Goal: Information Seeking & Learning: Learn about a topic

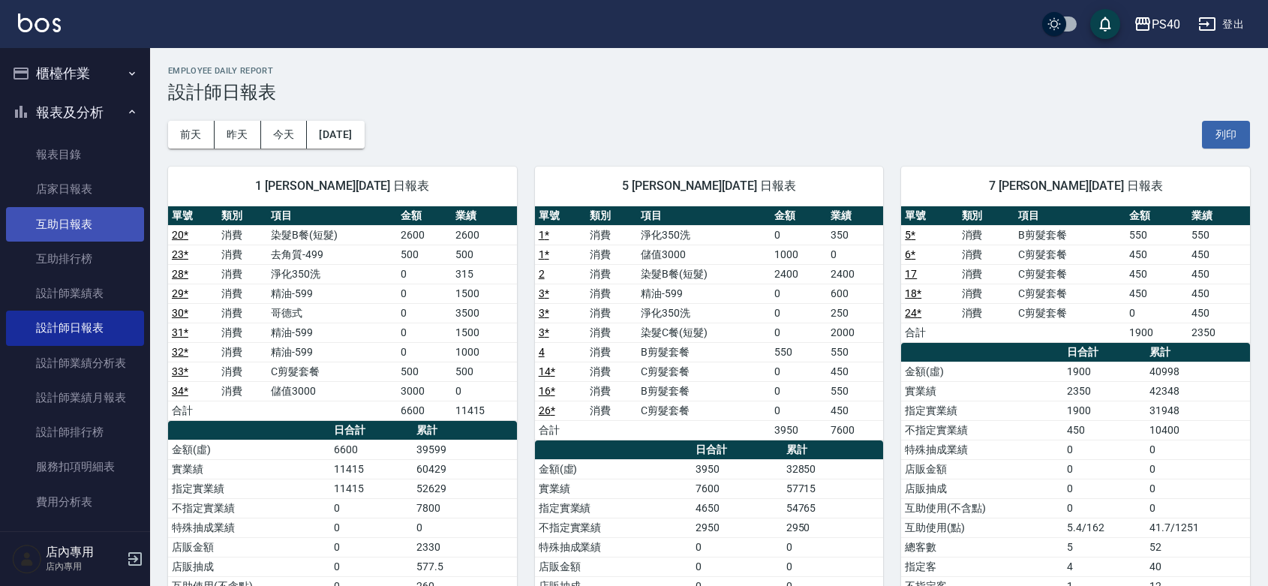
click at [86, 212] on link "互助日報表" at bounding box center [75, 224] width 138 height 35
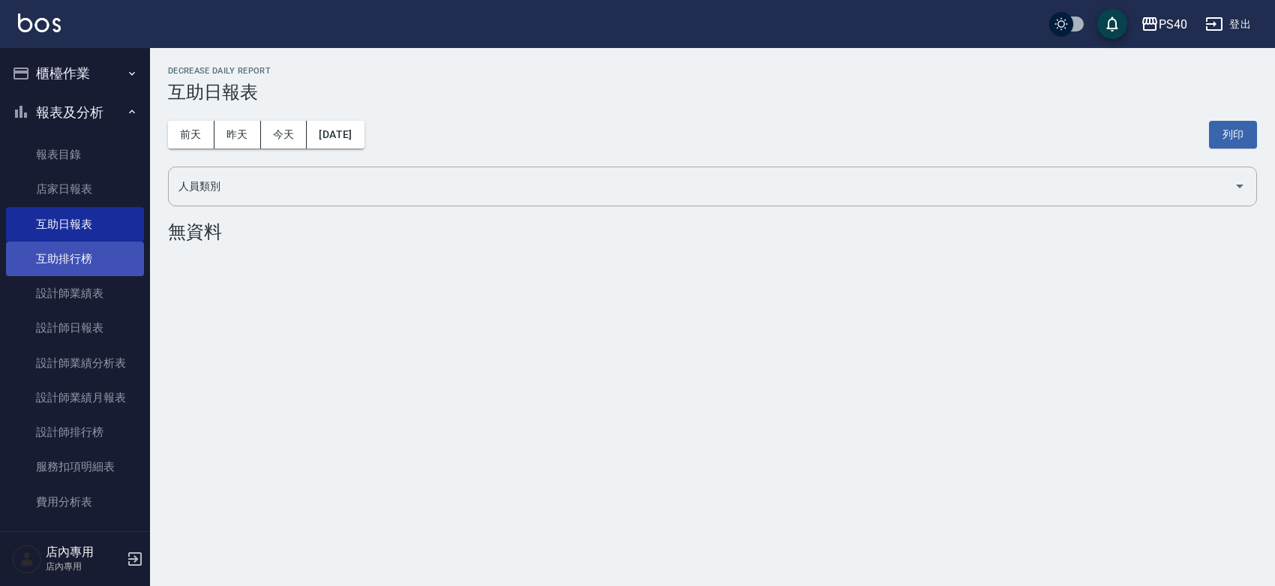
click at [76, 245] on link "互助排行榜" at bounding box center [75, 259] width 138 height 35
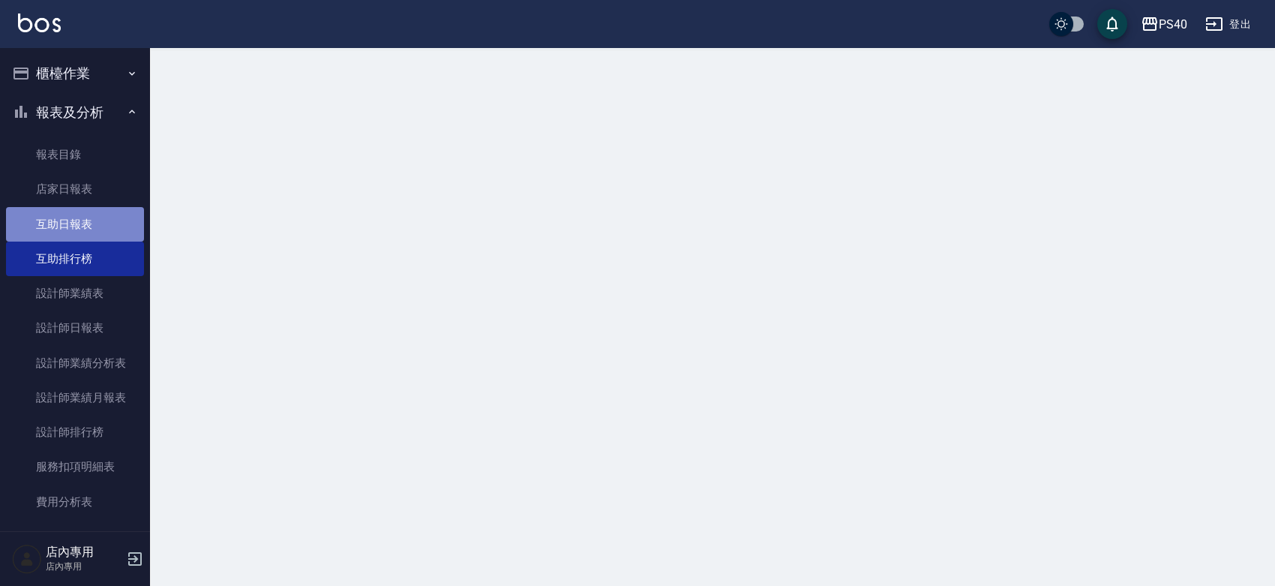
click at [98, 218] on link "互助日報表" at bounding box center [75, 224] width 138 height 35
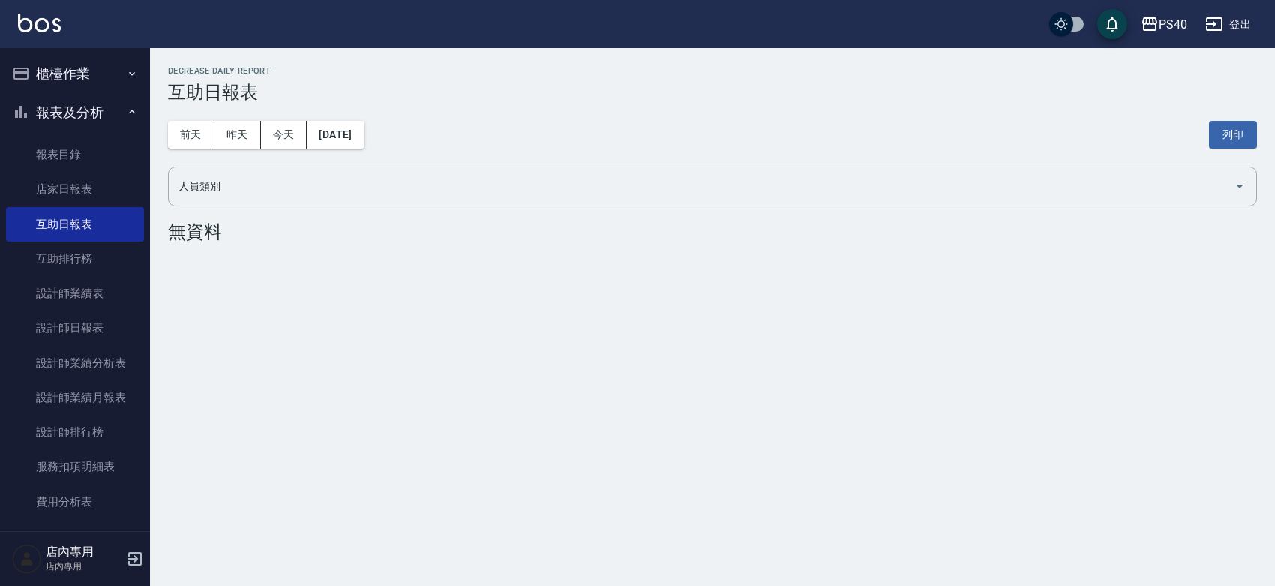
click at [233, 119] on div "[DATE] [DATE] [DATE] [DATE] 列印" at bounding box center [712, 135] width 1089 height 64
click at [226, 132] on button "昨天" at bounding box center [238, 135] width 47 height 28
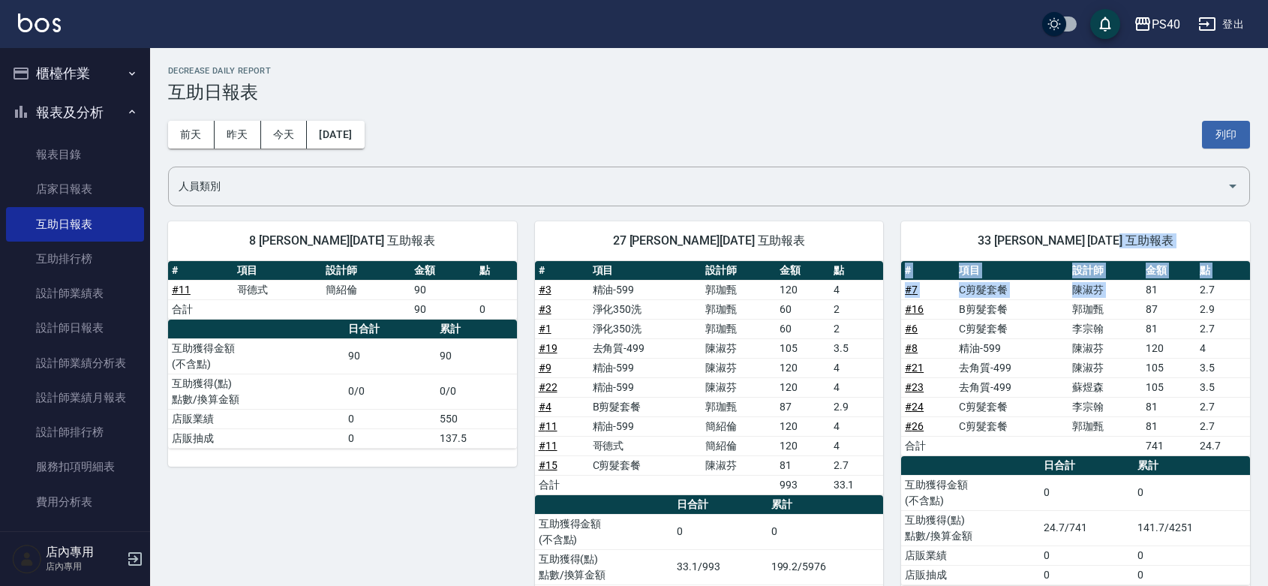
drag, startPoint x: 1145, startPoint y: 286, endPoint x: 1157, endPoint y: 255, distance: 33.3
click at [1157, 255] on div "33 [PERSON_NAME] [DATE] 互助報表 # 項目 設計師 金額 點 # 7 C剪髮套餐 [PERSON_NAME] 81 2.7 # 16 …" at bounding box center [1075, 412] width 349 height 382
click at [1133, 347] on td "陳淑芬" at bounding box center [1105, 348] width 74 height 20
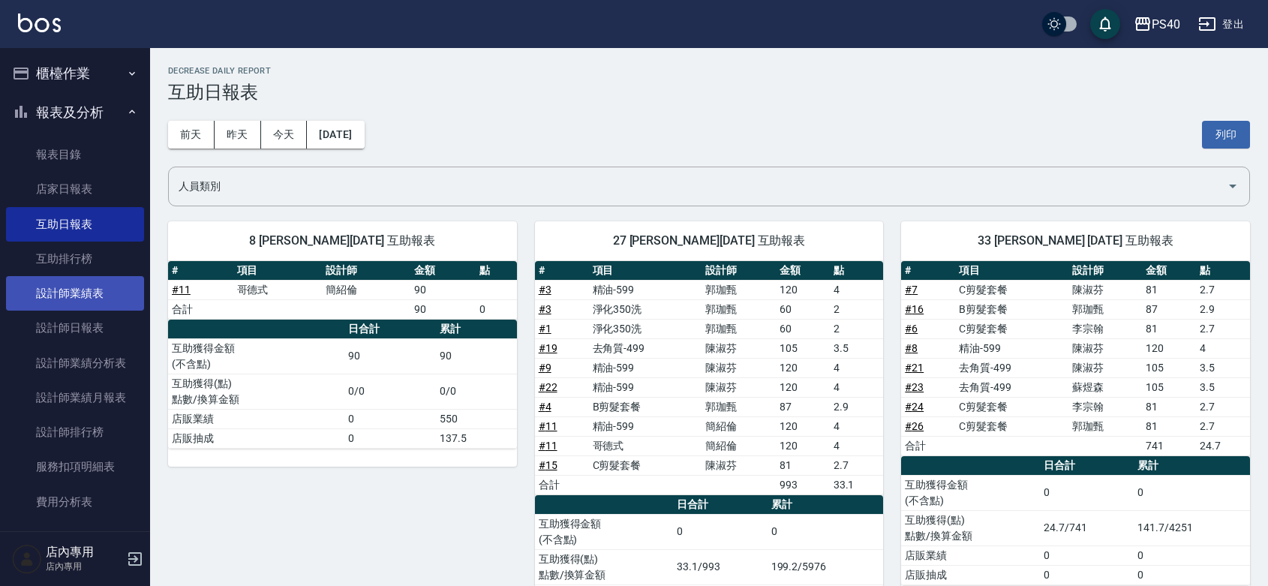
click at [100, 295] on link "設計師業績表" at bounding box center [75, 293] width 138 height 35
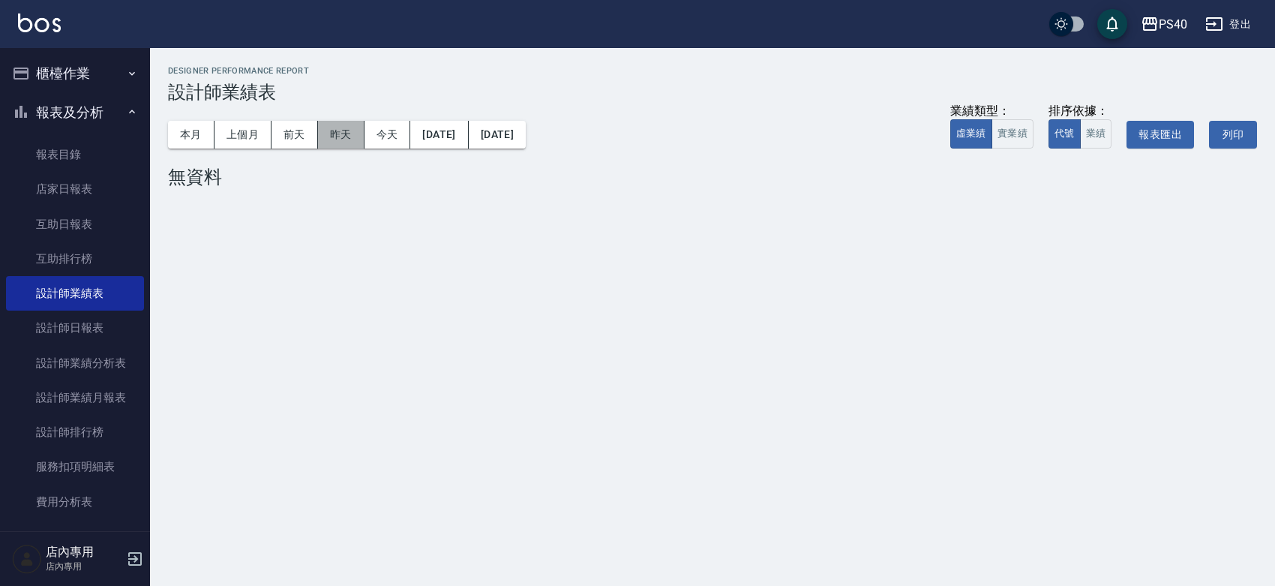
click at [331, 137] on button "昨天" at bounding box center [341, 135] width 47 height 28
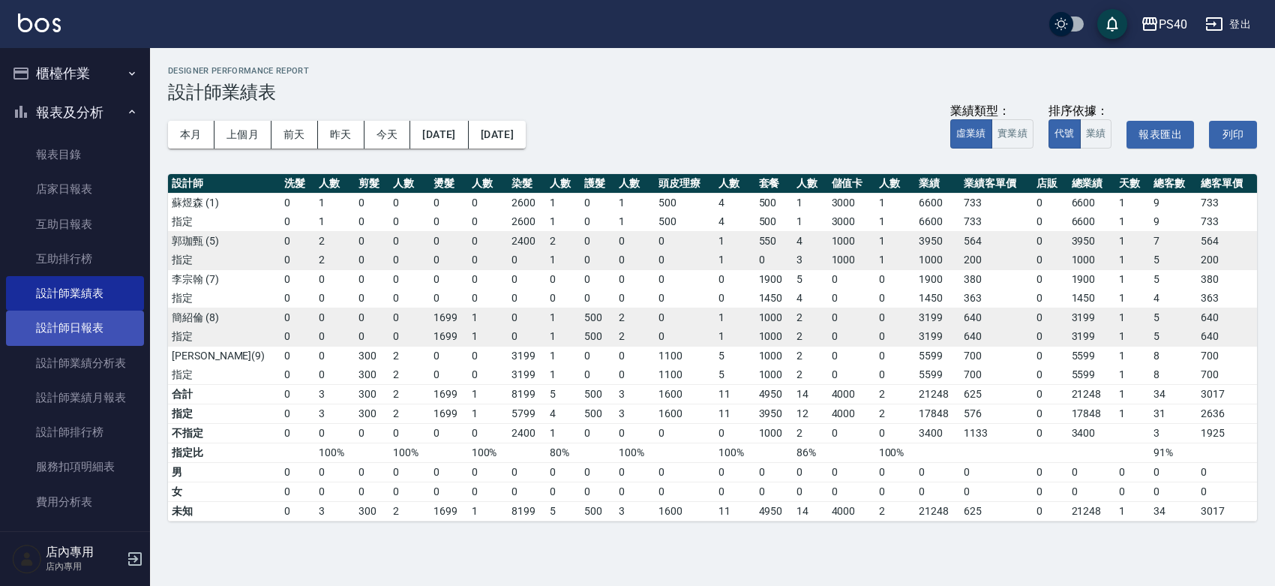
click at [105, 330] on link "設計師日報表" at bounding box center [75, 328] width 138 height 35
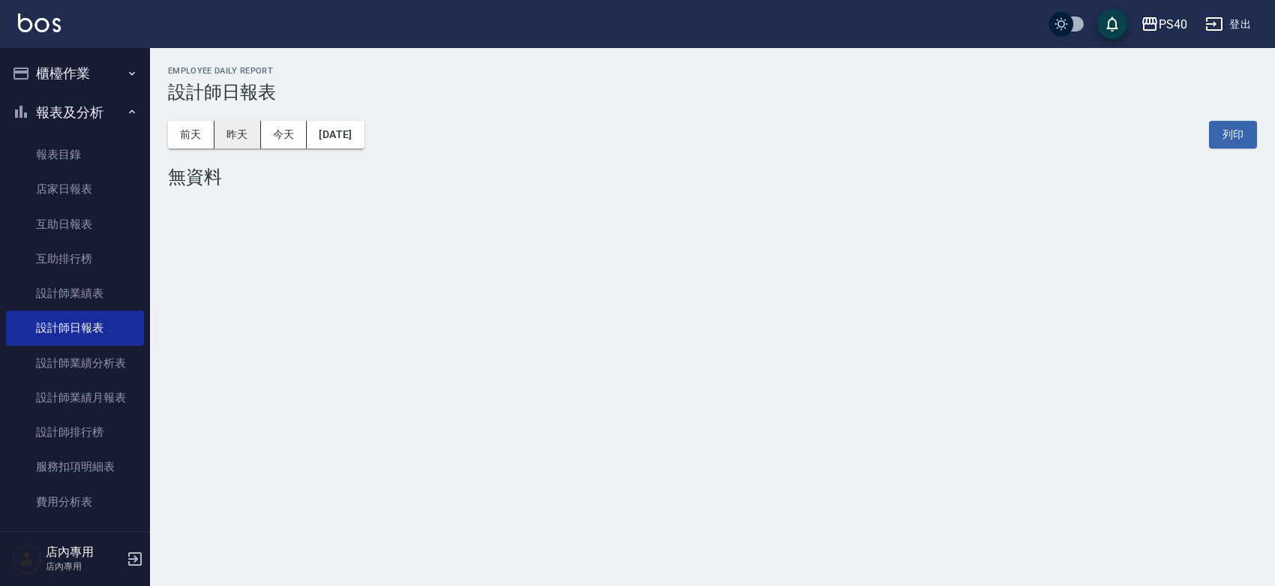
click at [245, 137] on button "昨天" at bounding box center [238, 135] width 47 height 28
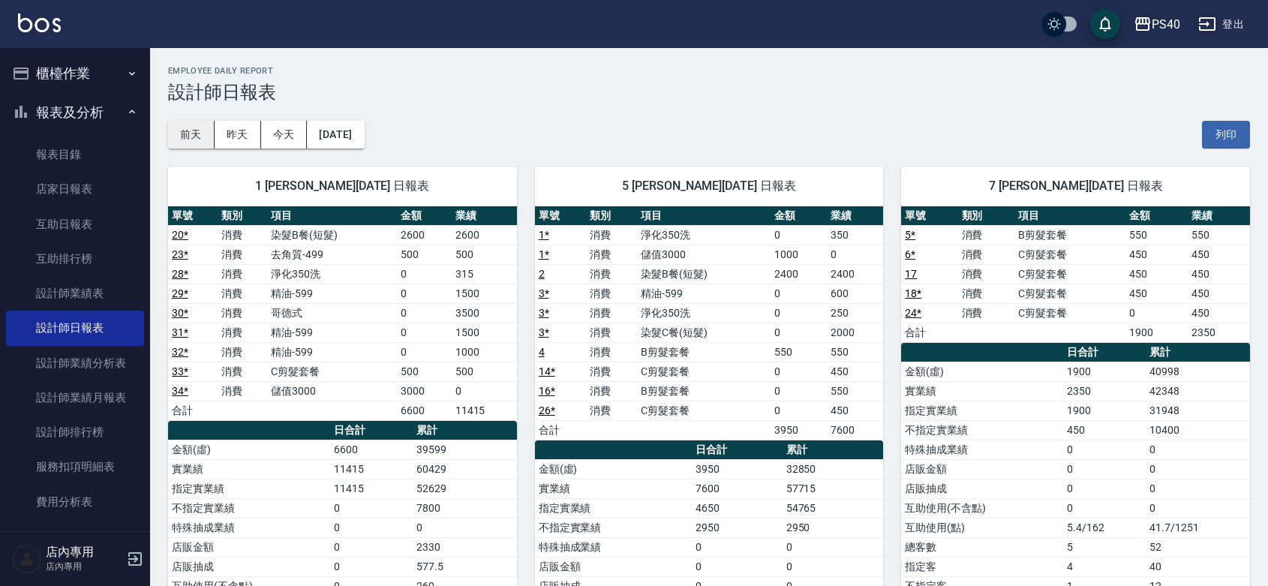
click at [194, 121] on button "前天" at bounding box center [191, 135] width 47 height 28
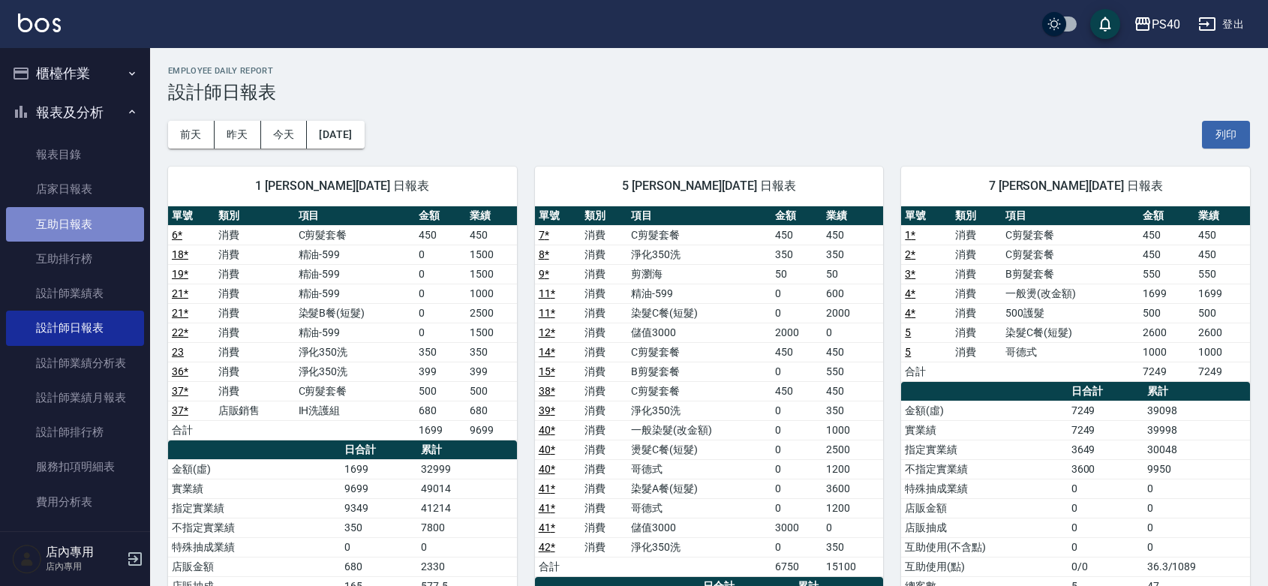
click at [81, 233] on link "互助日報表" at bounding box center [75, 224] width 138 height 35
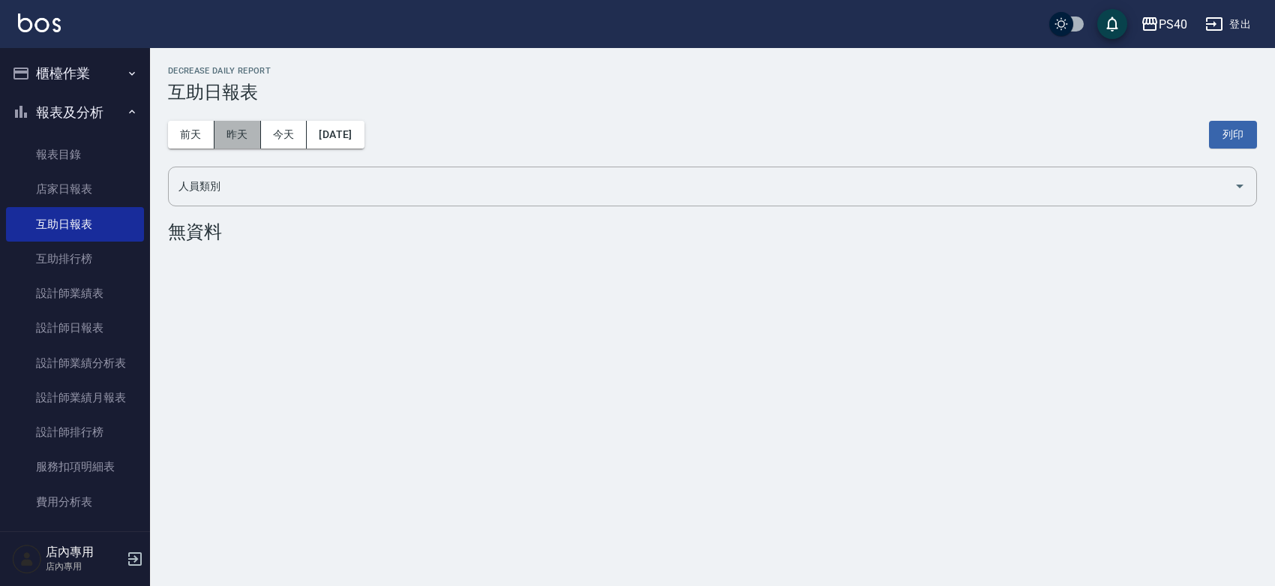
click at [236, 139] on button "昨天" at bounding box center [238, 135] width 47 height 28
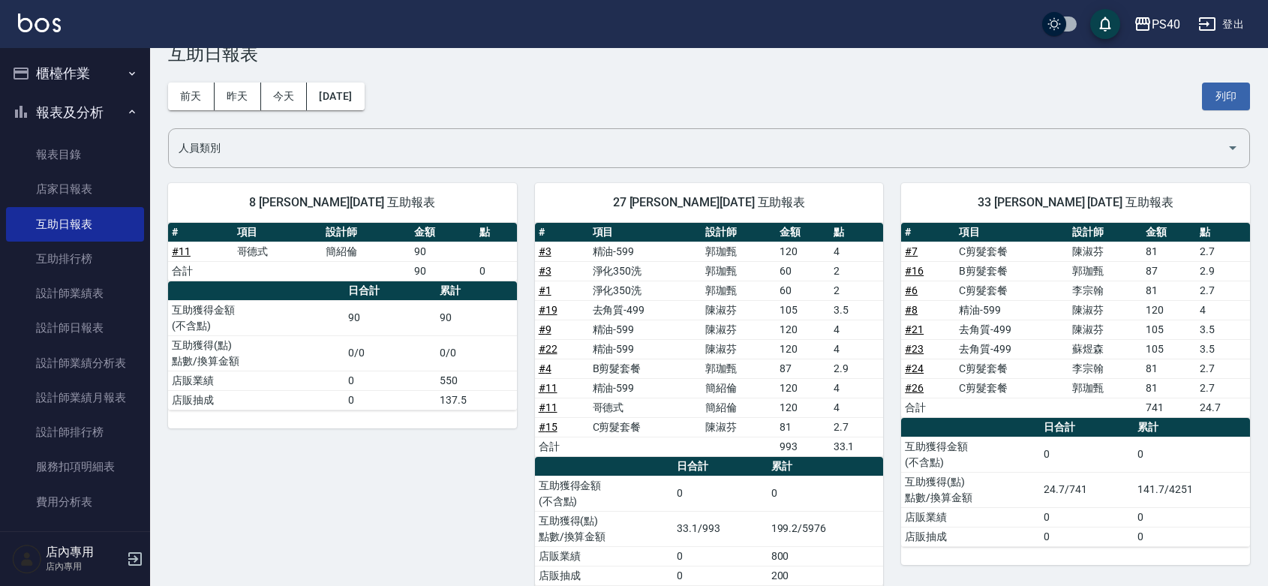
scroll to position [77, 0]
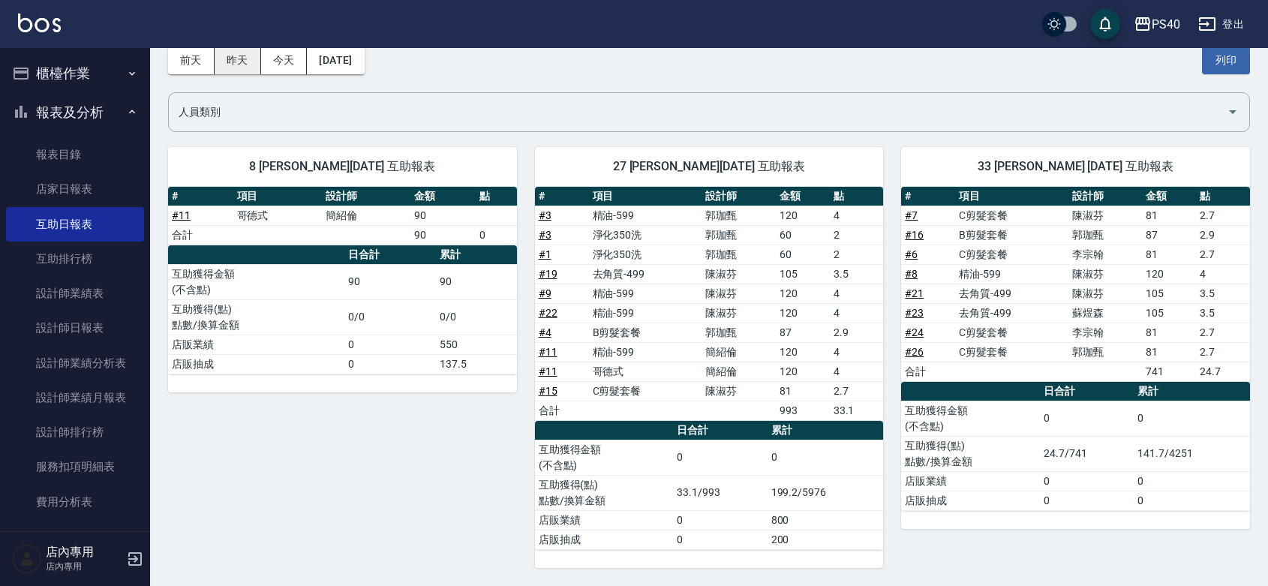
click at [257, 61] on button "昨天" at bounding box center [238, 61] width 47 height 28
click at [271, 59] on button "今天" at bounding box center [284, 61] width 47 height 28
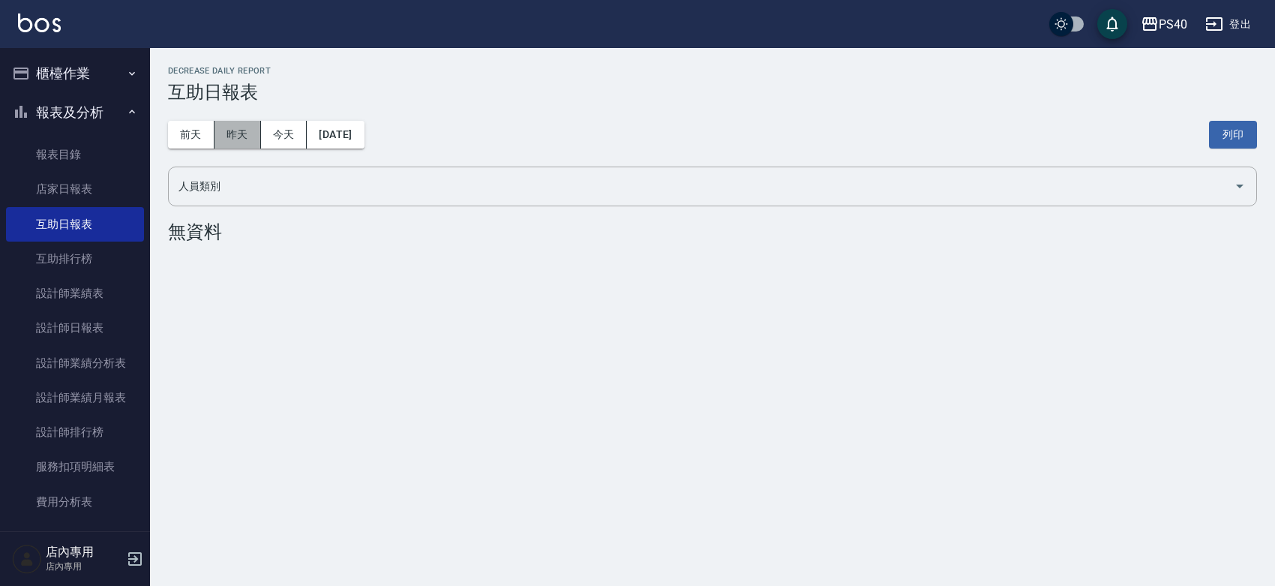
click at [233, 139] on button "昨天" at bounding box center [238, 135] width 47 height 28
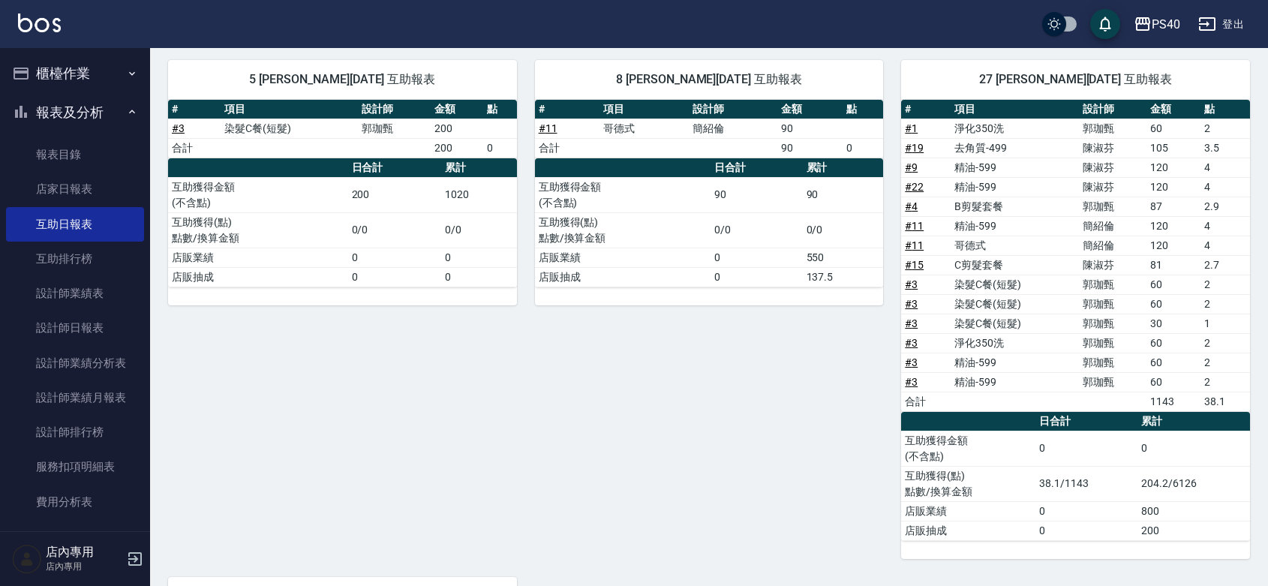
scroll to position [158, 0]
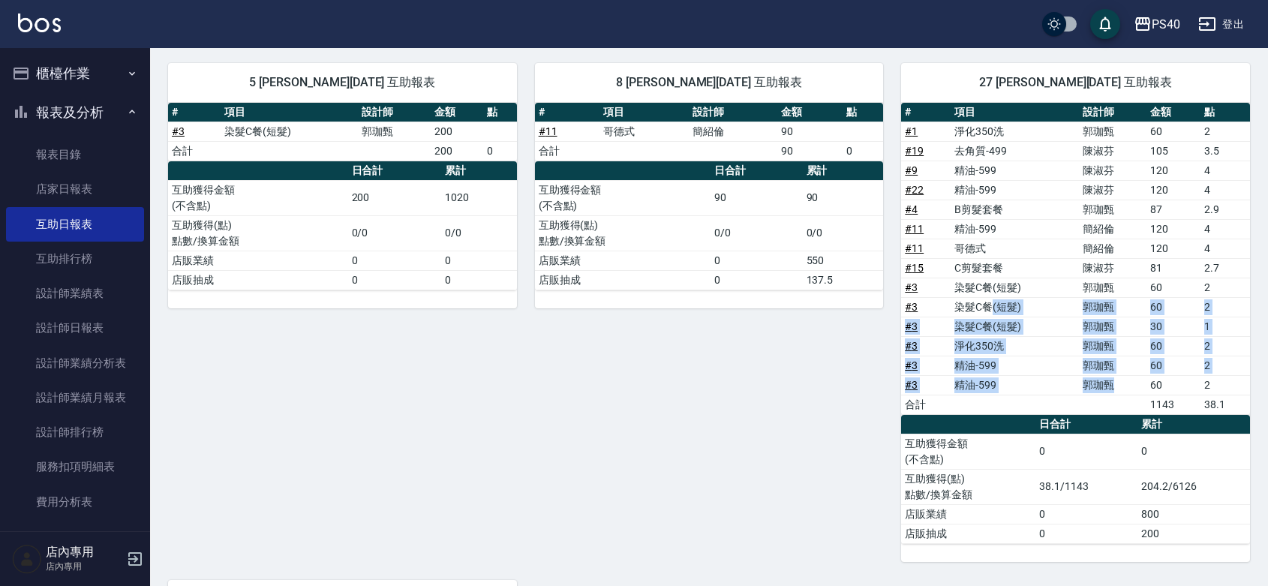
drag, startPoint x: 1112, startPoint y: 389, endPoint x: 994, endPoint y: 302, distance: 146.4
click at [994, 302] on tbody "# 1 淨化350洗 [PERSON_NAME] 60 2 # 19 去角質-499 [PERSON_NAME]105 3.5 # 9 精油-599 [PER…" at bounding box center [1075, 268] width 349 height 293
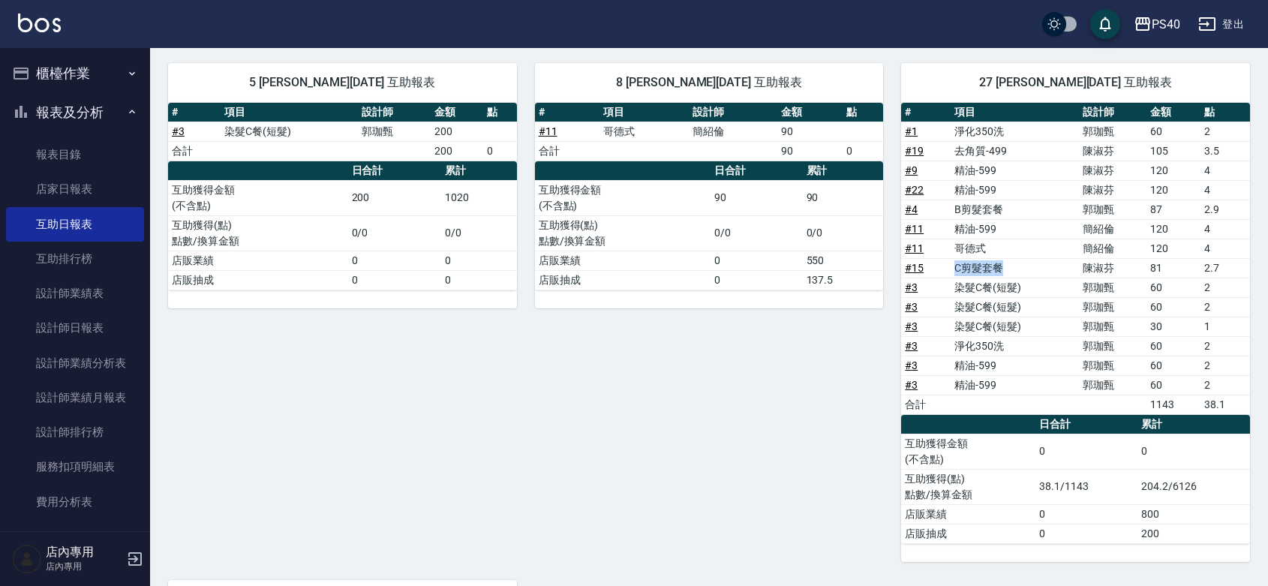
drag, startPoint x: 1019, startPoint y: 267, endPoint x: 961, endPoint y: 254, distance: 59.3
click at [957, 268] on td "C剪髮套餐" at bounding box center [1014, 268] width 128 height 20
drag, startPoint x: 971, startPoint y: 248, endPoint x: 943, endPoint y: 219, distance: 40.3
click at [943, 219] on tbody "# 1 淨化350洗 [PERSON_NAME] 60 2 # 19 去角質-499 [PERSON_NAME]105 3.5 # 9 精油-599 [PER…" at bounding box center [1075, 268] width 349 height 293
click at [956, 205] on td "B剪髮套餐" at bounding box center [1014, 210] width 128 height 20
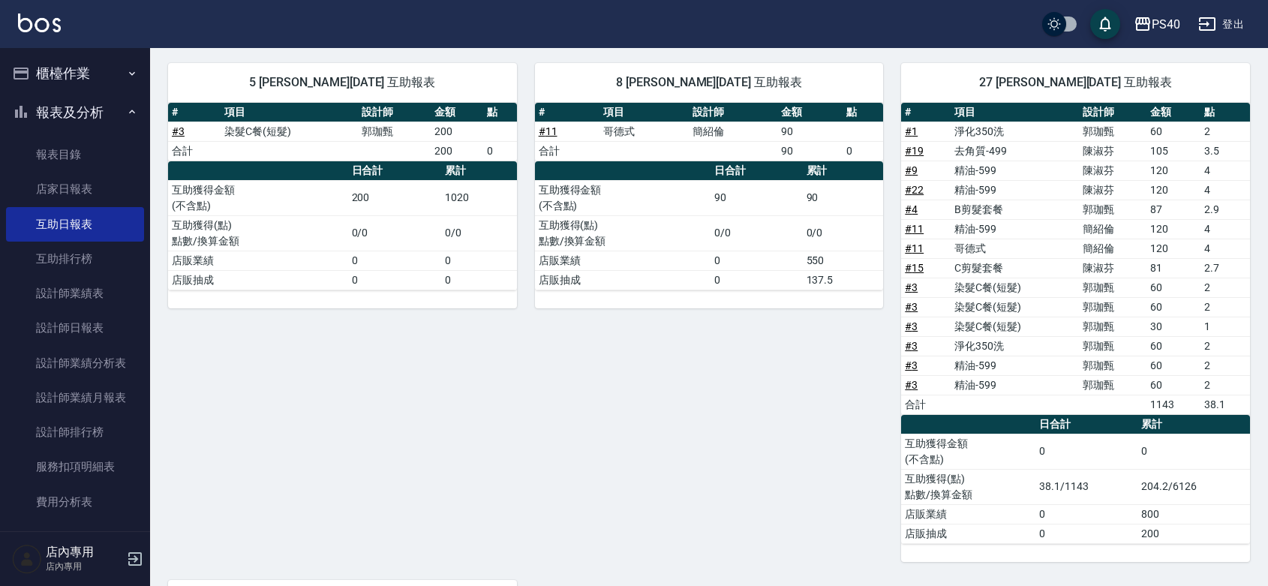
click at [961, 188] on td "精油-599" at bounding box center [1014, 190] width 128 height 20
click at [968, 171] on td "精油-599" at bounding box center [1014, 171] width 128 height 20
click at [968, 144] on td "去角質-499" at bounding box center [1014, 151] width 128 height 20
click at [969, 128] on td "淨化350洗" at bounding box center [1014, 132] width 128 height 20
drag, startPoint x: 736, startPoint y: 416, endPoint x: 725, endPoint y: 421, distance: 12.1
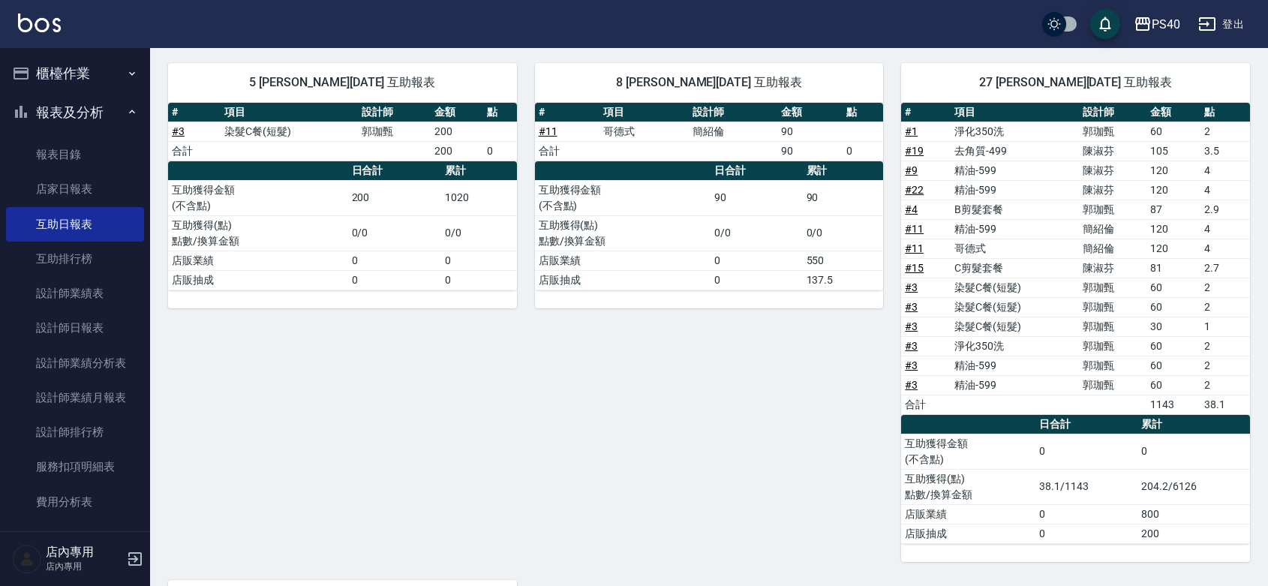
click at [728, 421] on div "8 [PERSON_NAME][DATE] 互助報表 # 項目 設計師 金額 點 # 11 哥德式 [PERSON_NAME] 90 合計 90 0 日合計 …" at bounding box center [700, 303] width 367 height 517
